Goal: Check status

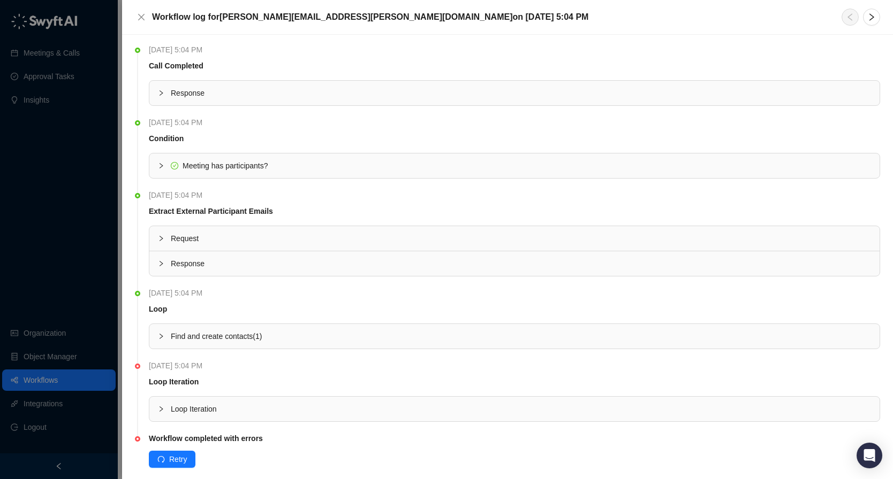
scroll to position [16, 0]
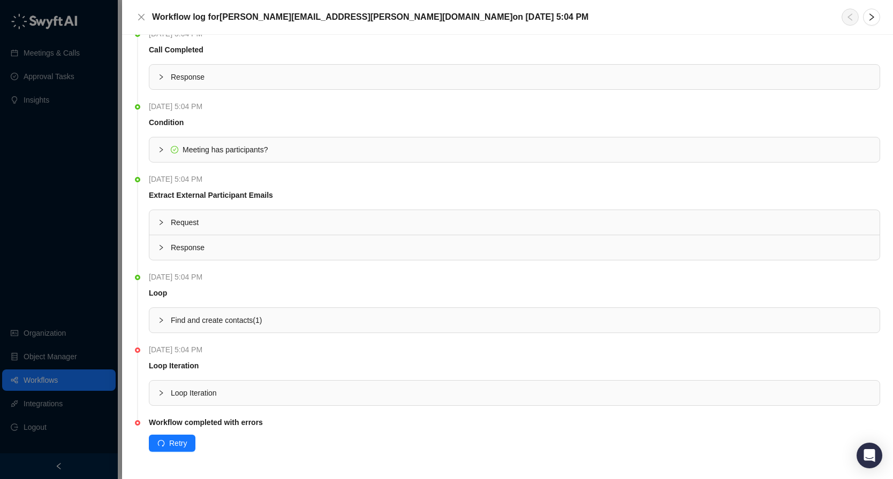
click at [260, 402] on div "Loop Iteration" at bounding box center [514, 393] width 730 height 25
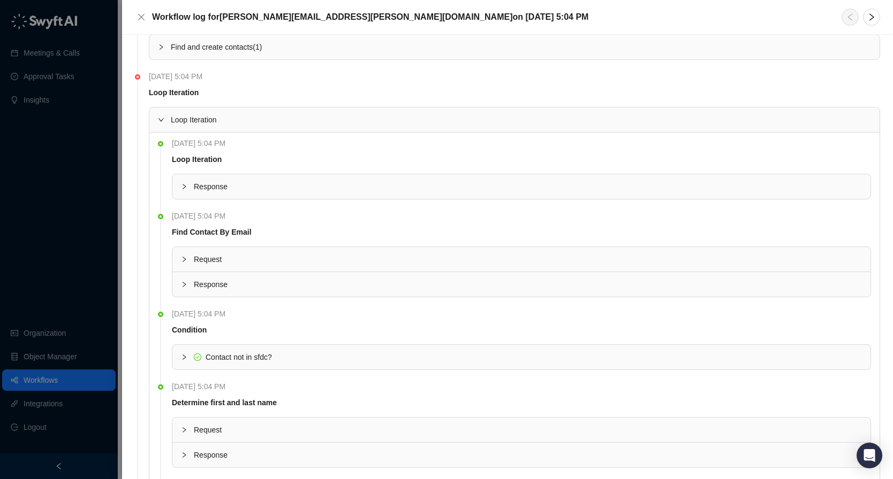
scroll to position [448, 0]
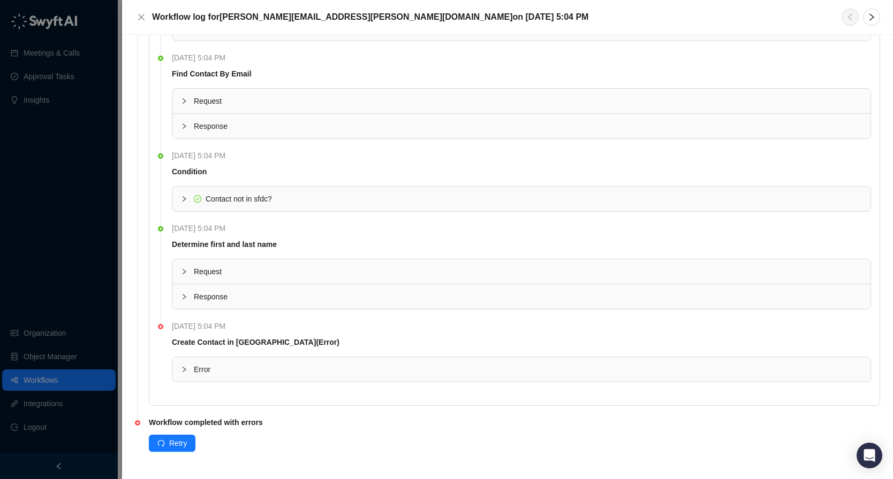
click at [335, 369] on span "Error" at bounding box center [528, 370] width 668 height 12
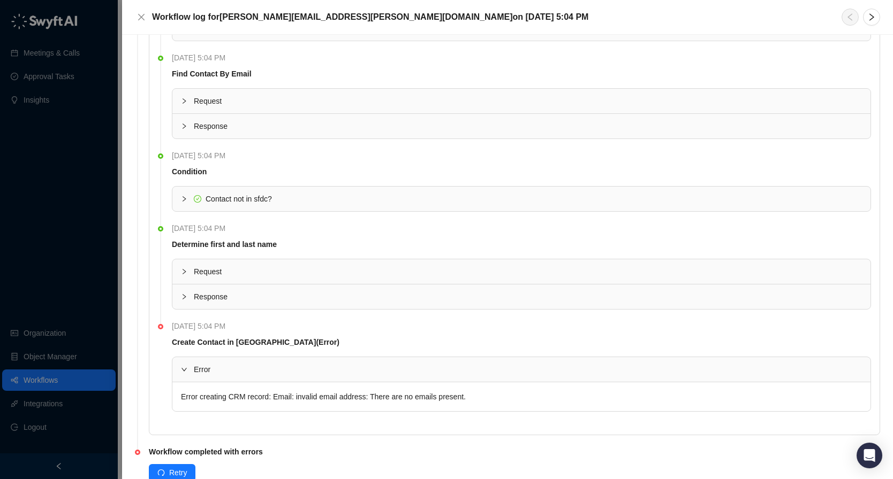
scroll to position [477, 0]
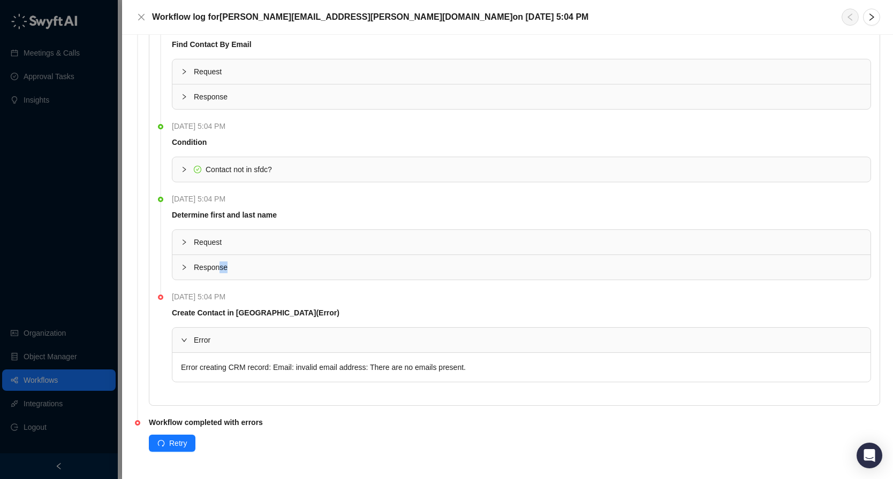
click at [218, 273] on div "Response" at bounding box center [521, 267] width 698 height 25
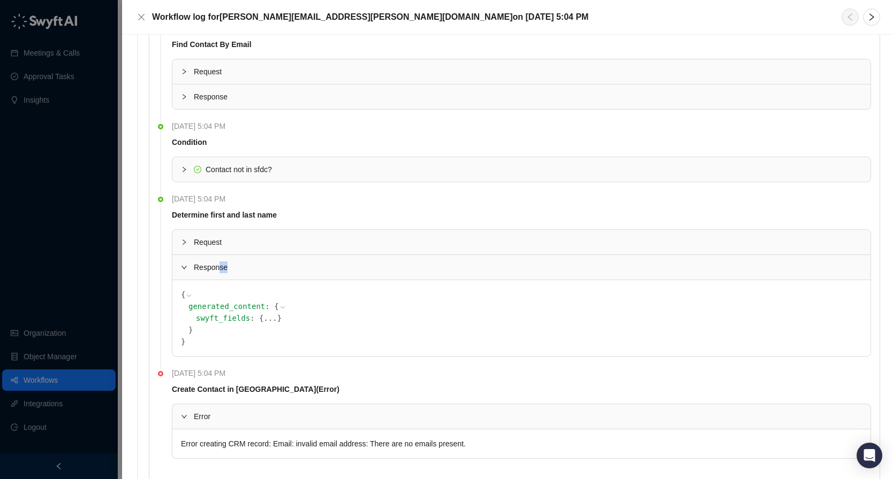
click at [263, 316] on button "..." at bounding box center [269, 319] width 13 height 12
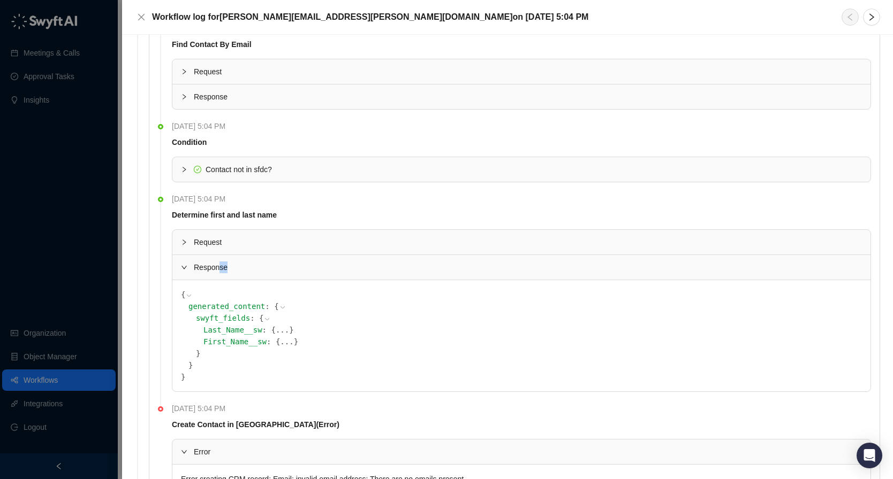
click at [276, 329] on button "..." at bounding box center [282, 330] width 13 height 12
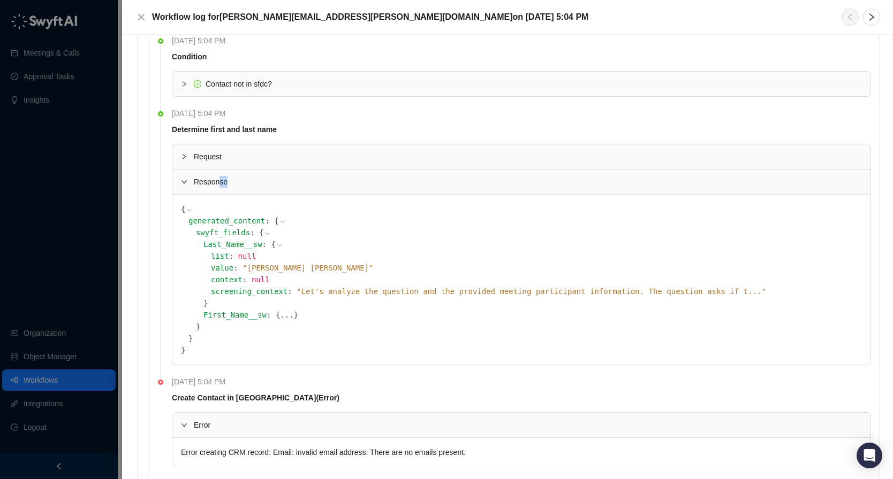
scroll to position [562, 0]
click at [280, 317] on button "..." at bounding box center [286, 316] width 13 height 12
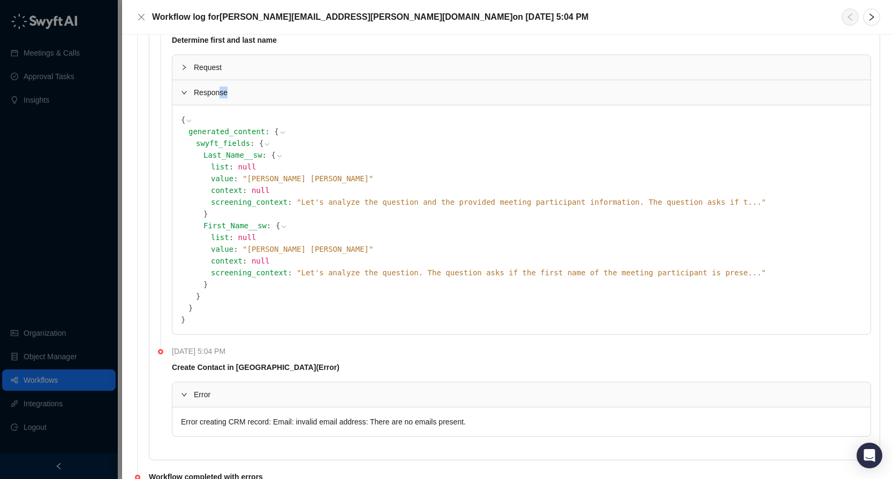
scroll to position [652, 0]
click at [622, 272] on span "" Let's analyze the question. The question asks if the first name of the meetin…" at bounding box center [530, 273] width 469 height 9
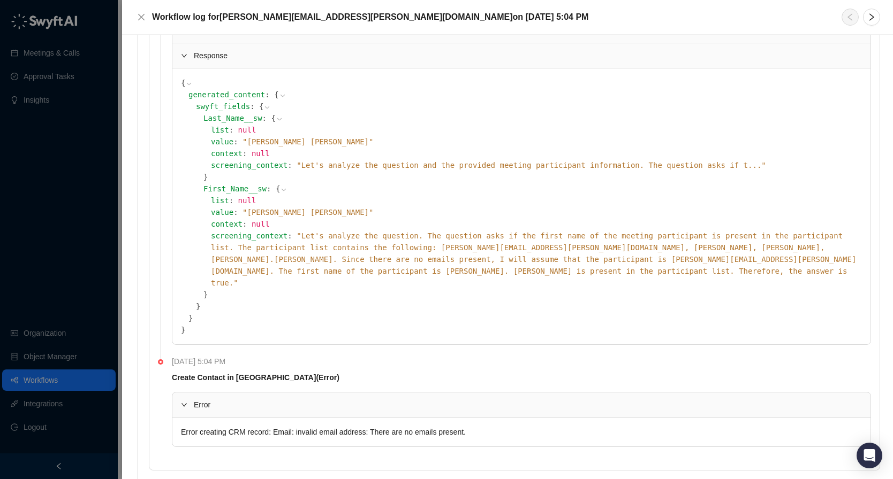
scroll to position [689, 0]
click at [0, 0] on icon at bounding box center [0, 0] width 0 height 0
click at [770, 166] on icon at bounding box center [771, 166] width 3 height 2
click at [587, 166] on span "" Let's analyze the question and the provided meeting participant information. …" at bounding box center [530, 166] width 469 height 9
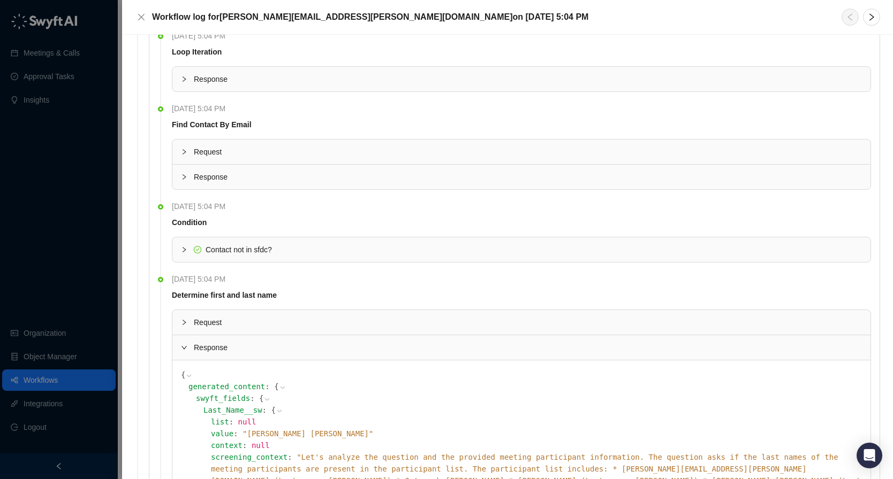
scroll to position [396, 0]
click at [256, 155] on span "Request" at bounding box center [528, 153] width 668 height 12
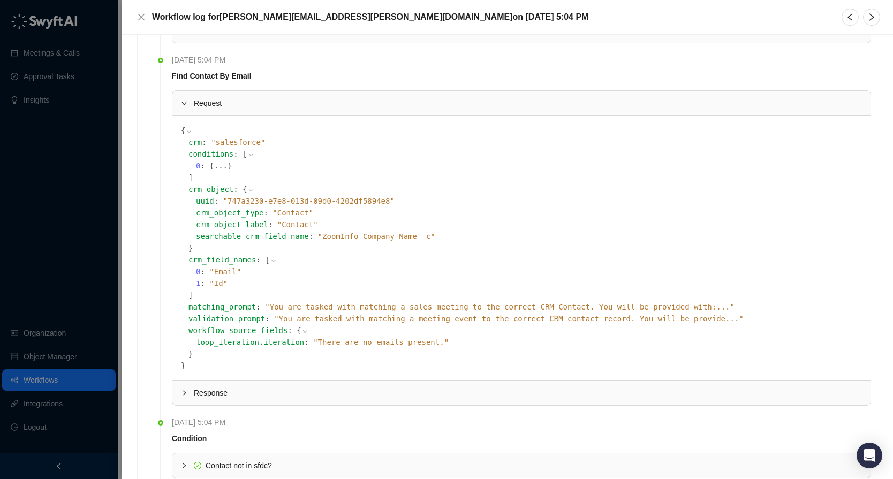
scroll to position [790, 0]
